Goal: Information Seeking & Learning: Learn about a topic

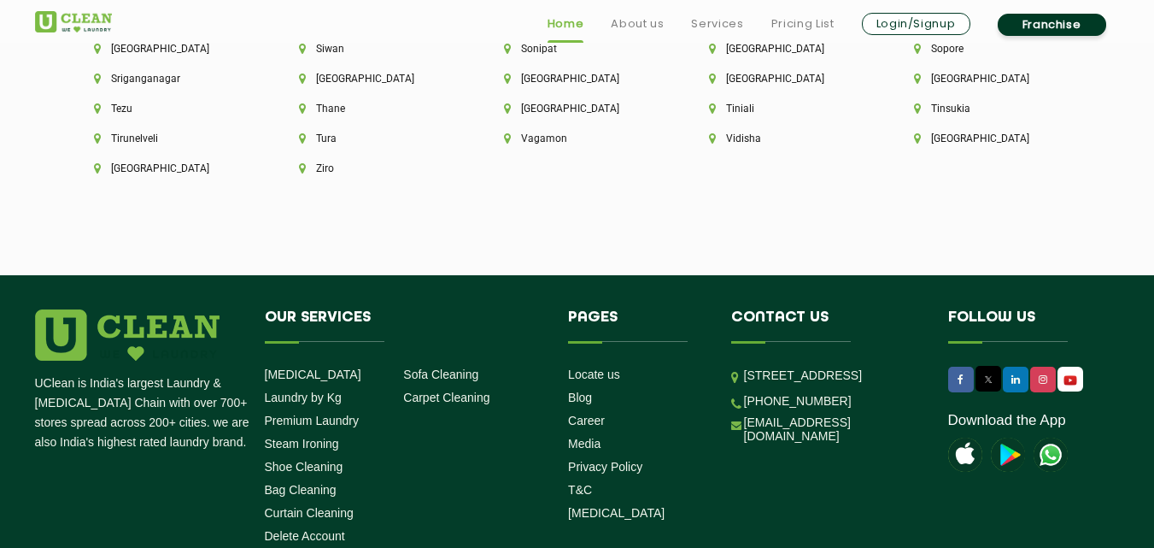
scroll to position [4787, 0]
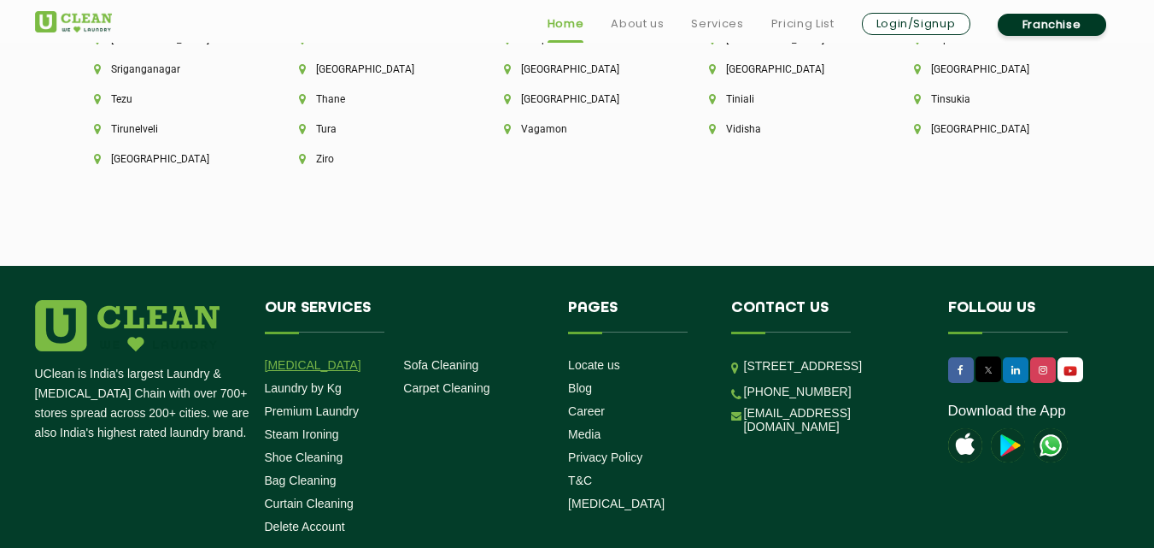
click at [316, 358] on link "[MEDICAL_DATA]" at bounding box center [313, 365] width 97 height 14
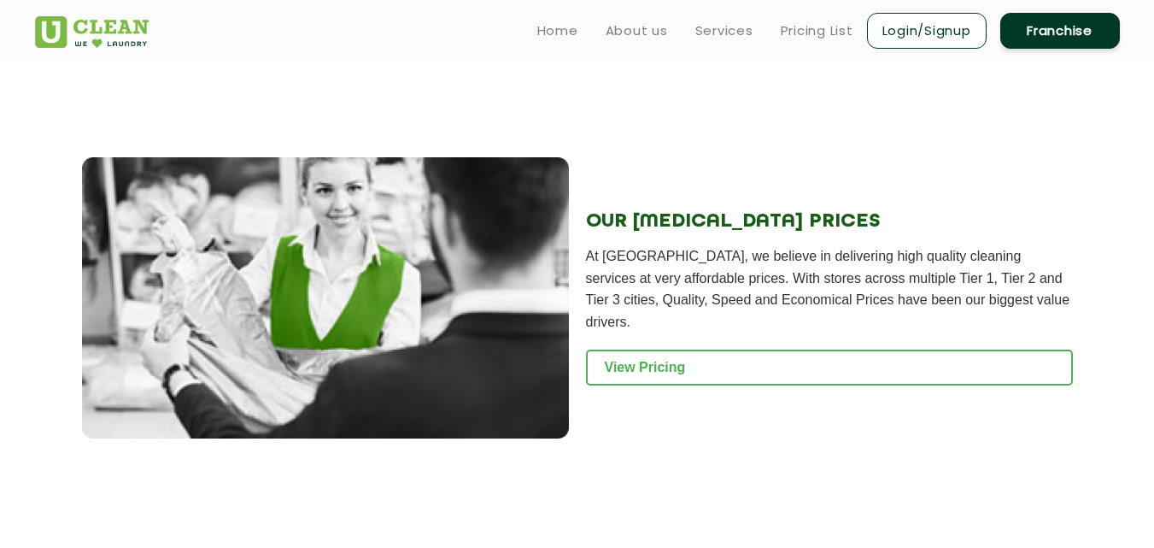
scroll to position [1945, 0]
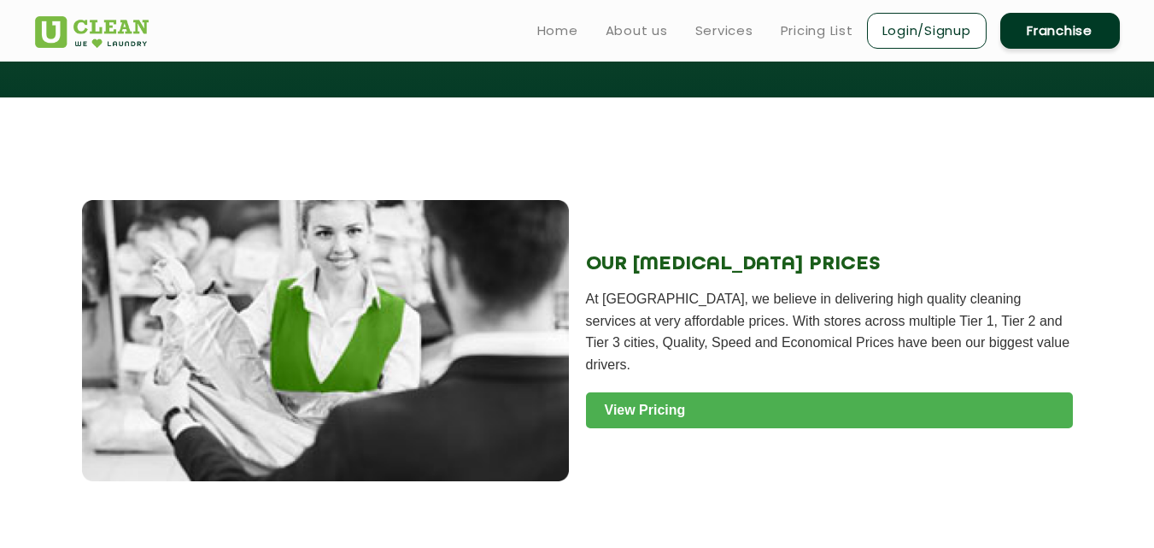
click at [735, 392] on link "View Pricing" at bounding box center [829, 410] width 487 height 36
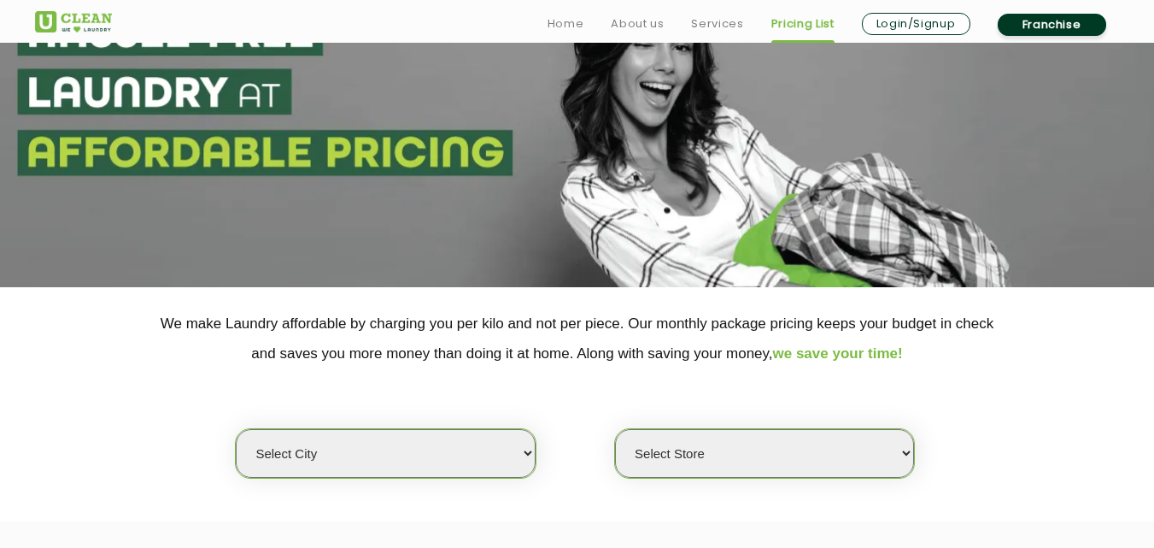
scroll to position [121, 0]
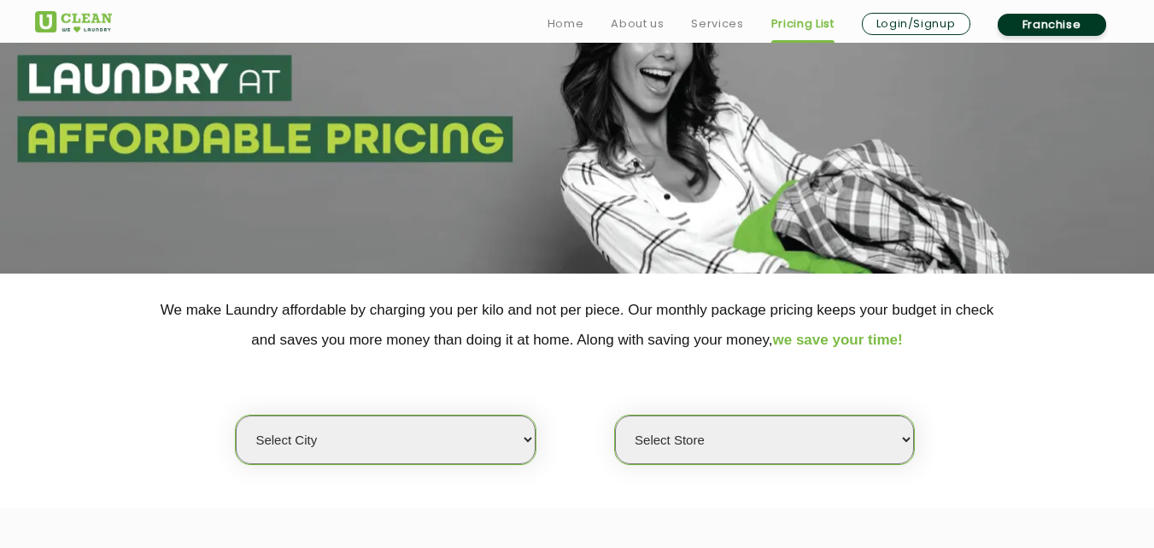
click at [514, 461] on select "Select city [GEOGRAPHIC_DATA] [GEOGRAPHIC_DATA] [GEOGRAPHIC_DATA] [GEOGRAPHIC_D…" at bounding box center [385, 439] width 299 height 49
select select "1"
click at [236, 415] on select "Select city [GEOGRAPHIC_DATA] [GEOGRAPHIC_DATA] [GEOGRAPHIC_DATA] [GEOGRAPHIC_D…" at bounding box center [385, 439] width 299 height 49
click at [902, 441] on select "Select Store [GEOGRAPHIC_DATA] [GEOGRAPHIC_DATA] 2 [GEOGRAPHIC_DATA] [PERSON_NA…" at bounding box center [764, 439] width 299 height 49
select select "26"
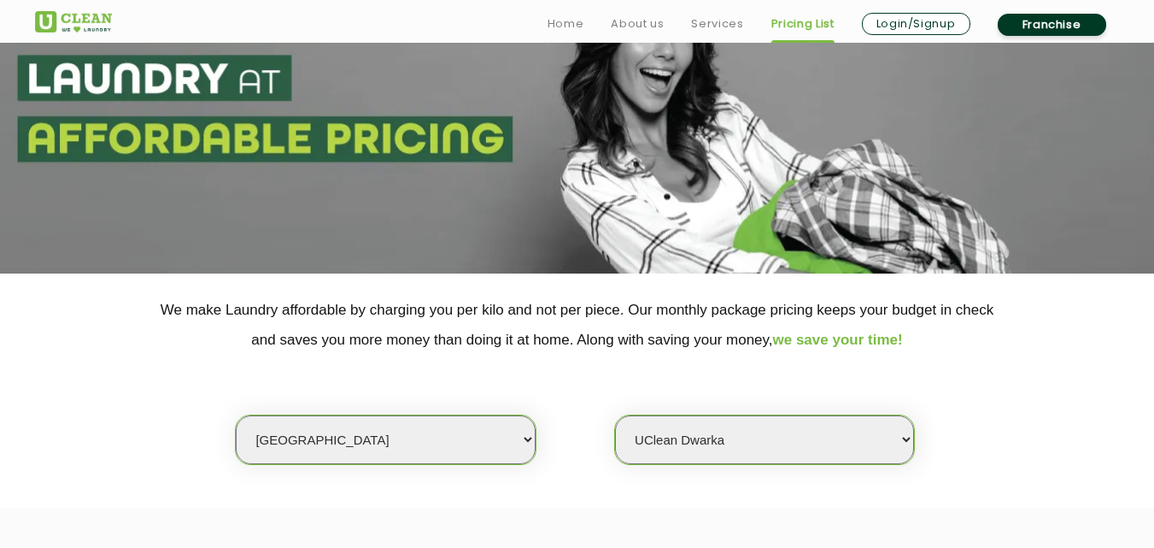
click at [615, 415] on select "Select Store UClean Vasant Kunj UClean Greater Kailash 2 UClean Dwarka UClean R…" at bounding box center [764, 439] width 299 height 49
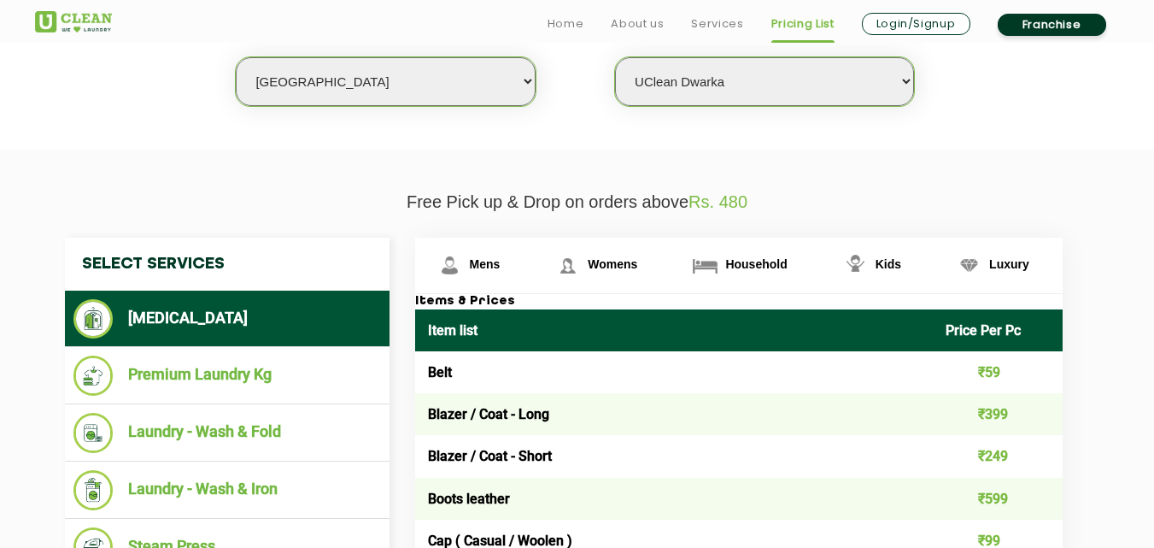
scroll to position [508, 0]
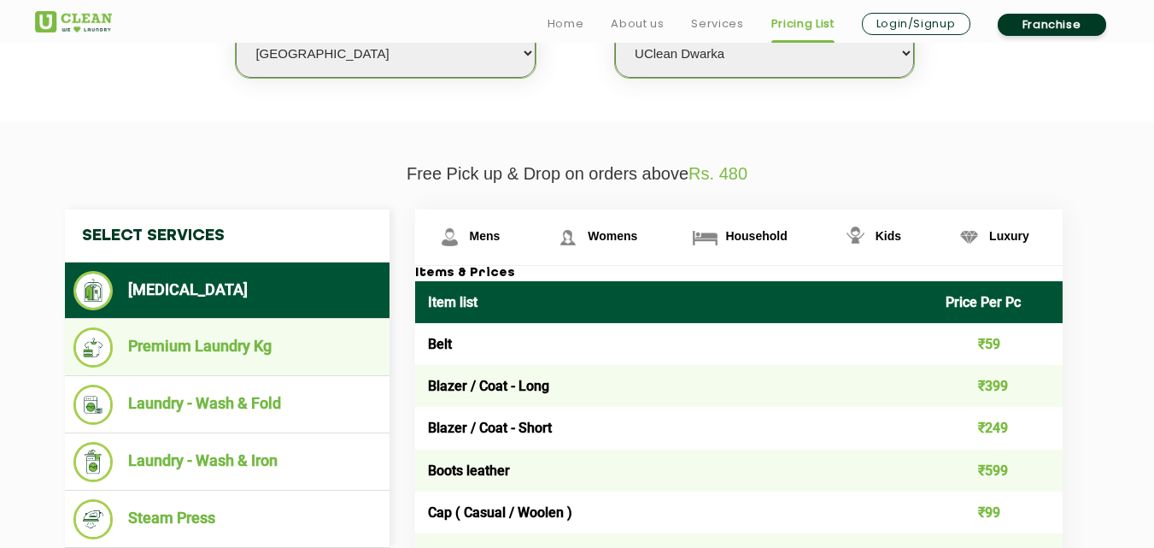
click at [214, 360] on li "Premium Laundry Kg" at bounding box center [227, 347] width 308 height 40
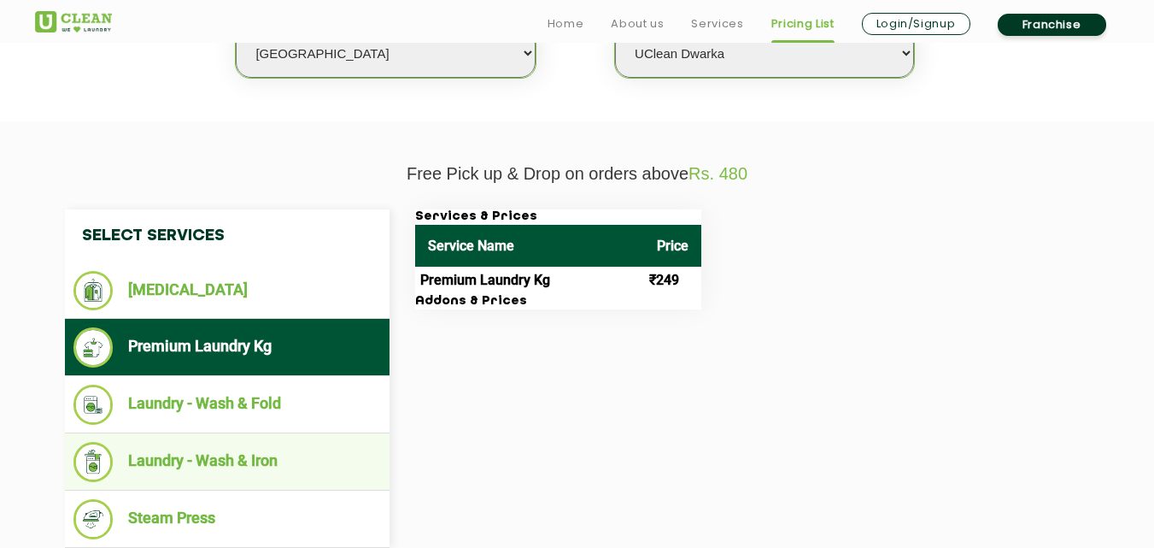
click at [235, 450] on li "Laundry - Wash & Iron" at bounding box center [227, 462] width 308 height 40
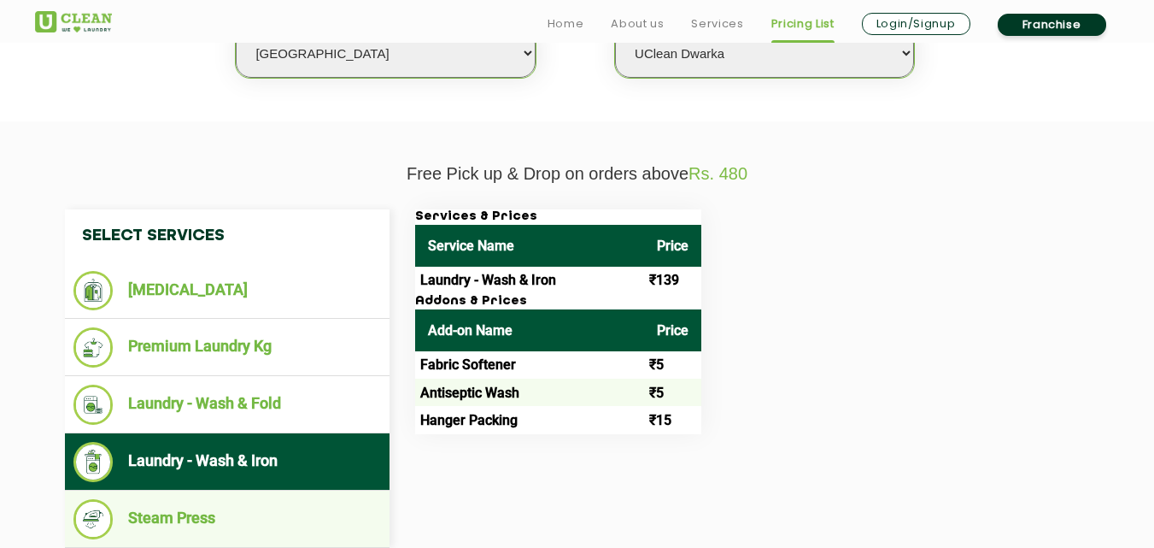
click at [188, 513] on li "Steam Press" at bounding box center [227, 519] width 308 height 40
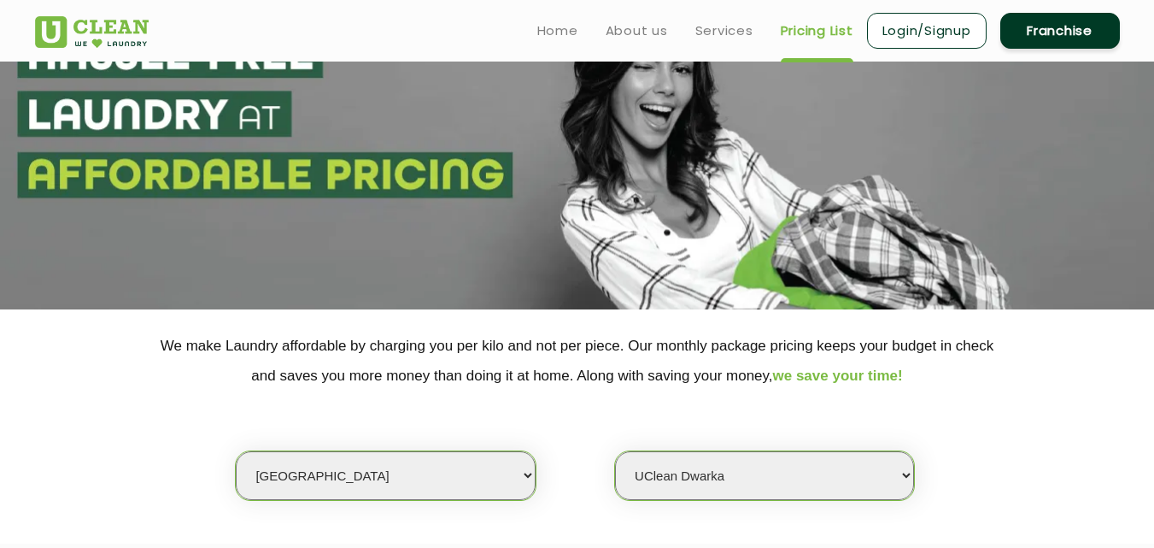
scroll to position [6, 0]
